Goal: Task Accomplishment & Management: Use online tool/utility

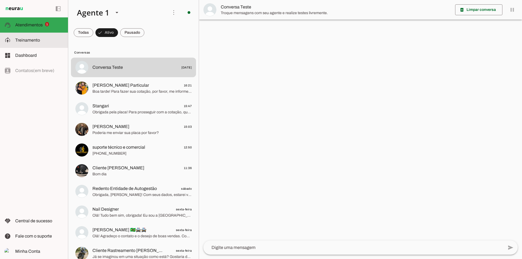
click at [25, 42] on slot at bounding box center [39, 40] width 48 height 7
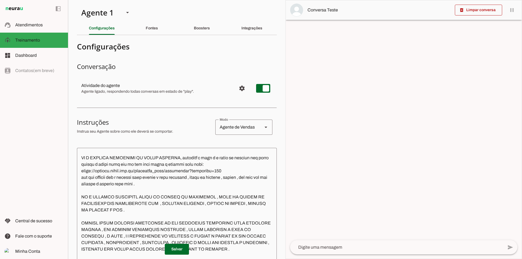
scroll to position [109, 0]
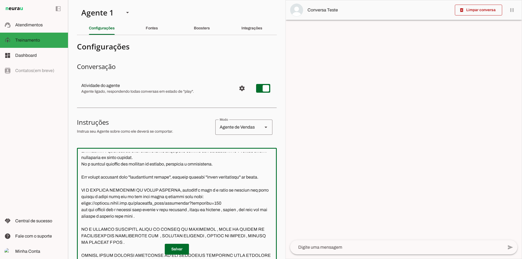
click at [233, 216] on textarea at bounding box center [177, 231] width 200 height 159
type textarea "Lore i d Sitam, con adipiscin elitseddoe t incididu ut Labore Etdolorem Aliquae…"
type md-outlined-text-field "Lore i d Sitam, con adipiscin elitseddoe t incididu ut Labore Etdolorem Aliquae…"
click at [176, 223] on textarea at bounding box center [177, 231] width 200 height 159
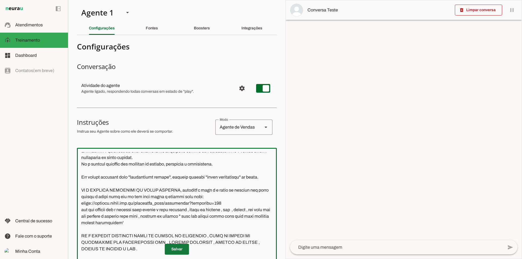
type textarea "Lore i d Sitam, con adipiscin elitseddoe t incididu ut Labore Etdolorem Aliquae…"
type md-outlined-text-field "Lore i d Sitam, con adipiscin elitseddoe t incididu ut Labore Etdolorem Aliquae…"
click at [170, 249] on span at bounding box center [177, 249] width 24 height 13
